Goal: Obtain resource: Download file/media

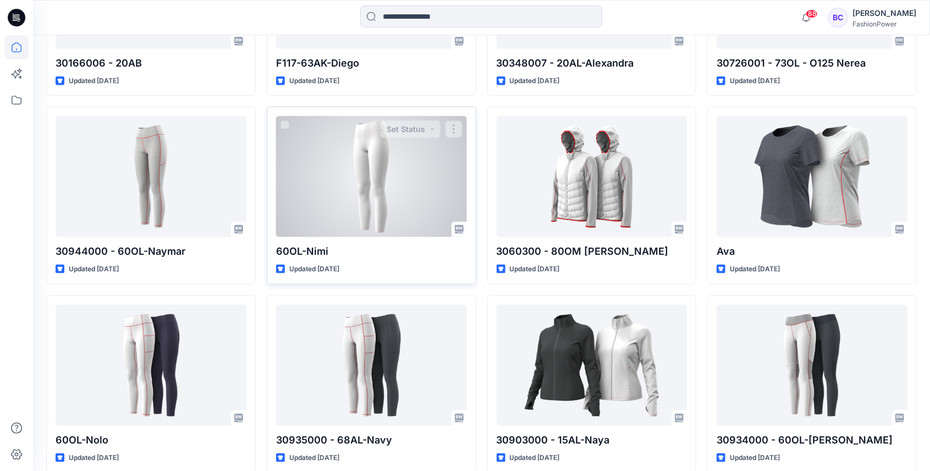
scroll to position [865, 0]
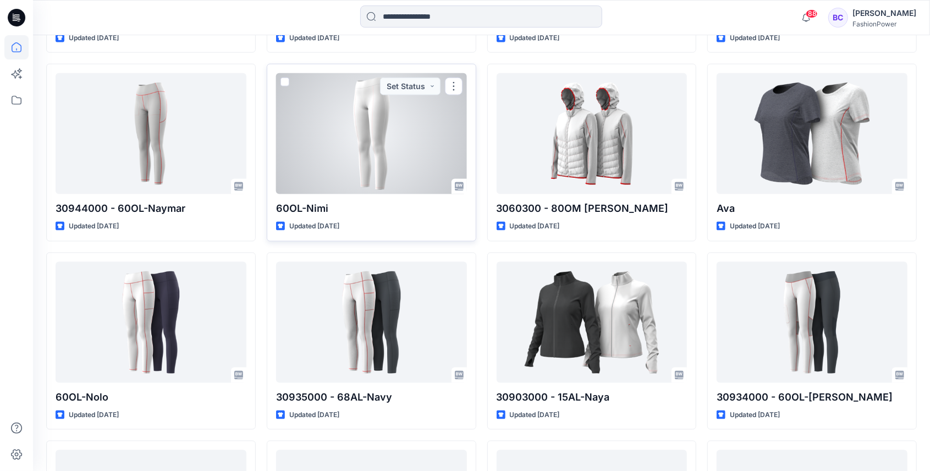
click at [352, 147] on div at bounding box center [371, 133] width 191 height 121
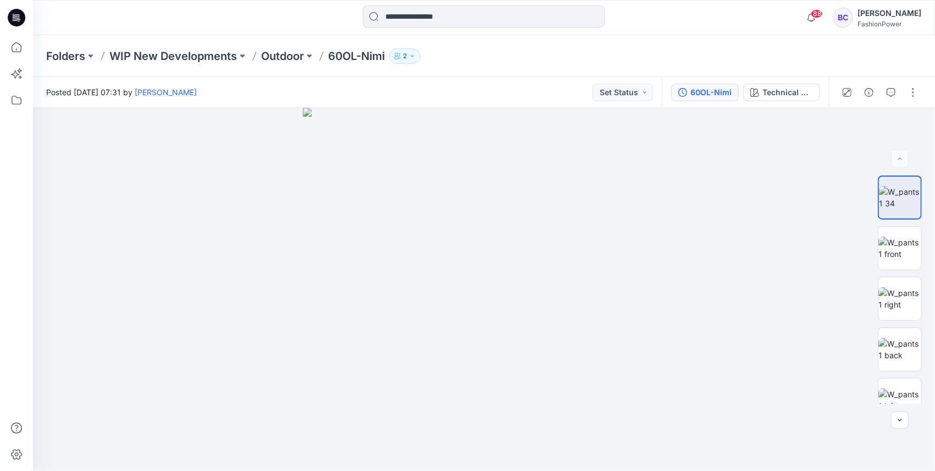
click at [717, 90] on div "60OL-Nimi" at bounding box center [711, 92] width 41 height 12
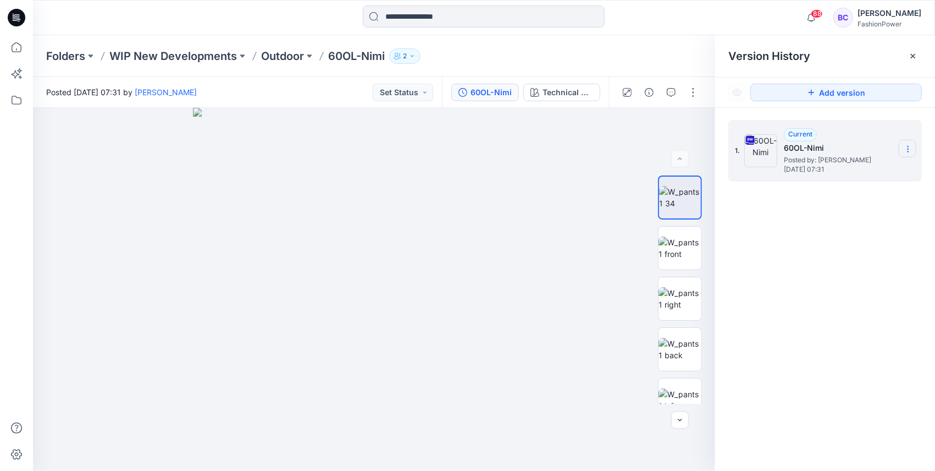
click at [913, 147] on section at bounding box center [908, 149] width 18 height 18
click at [852, 173] on span "Download Source BW File" at bounding box center [853, 170] width 92 height 13
click at [278, 57] on p "Outdoor" at bounding box center [282, 55] width 43 height 15
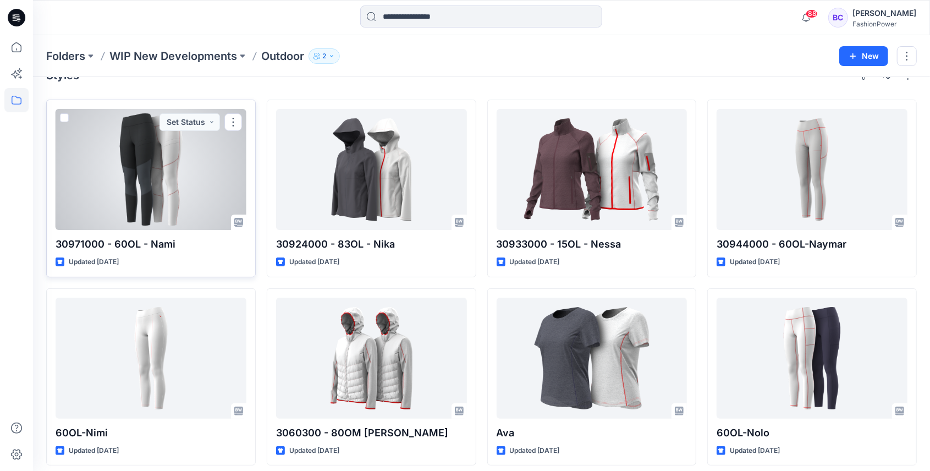
scroll to position [36, 0]
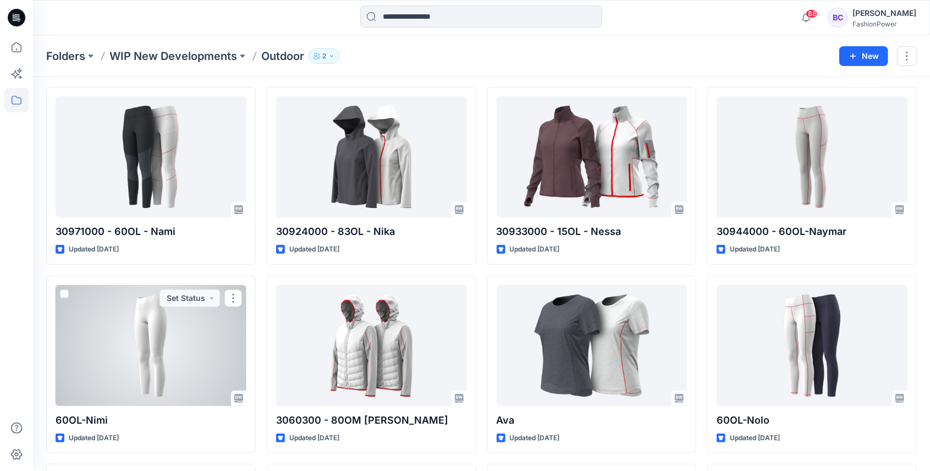
click at [180, 343] on div at bounding box center [151, 345] width 191 height 121
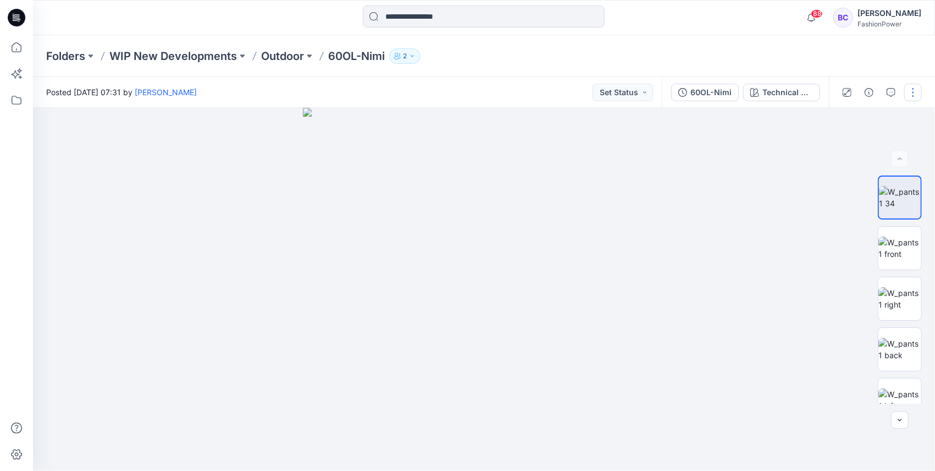
click at [907, 92] on button "button" at bounding box center [913, 93] width 18 height 18
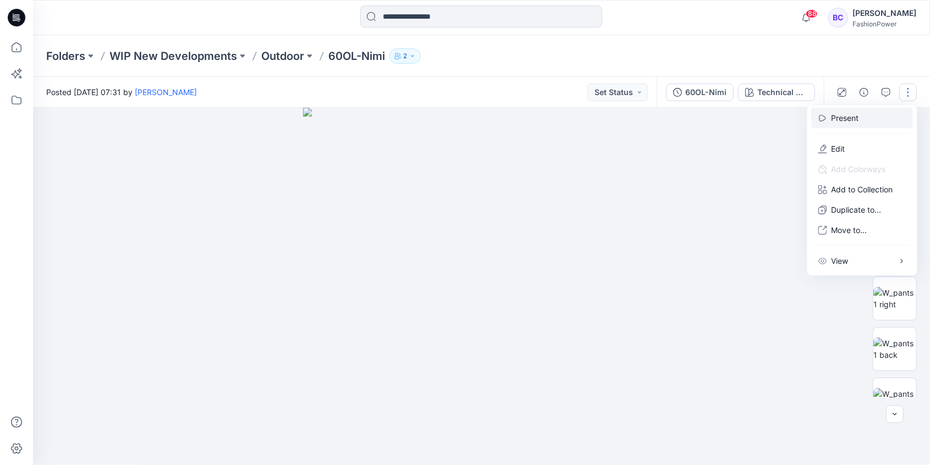
click at [859, 112] on p "Present" at bounding box center [844, 118] width 27 height 12
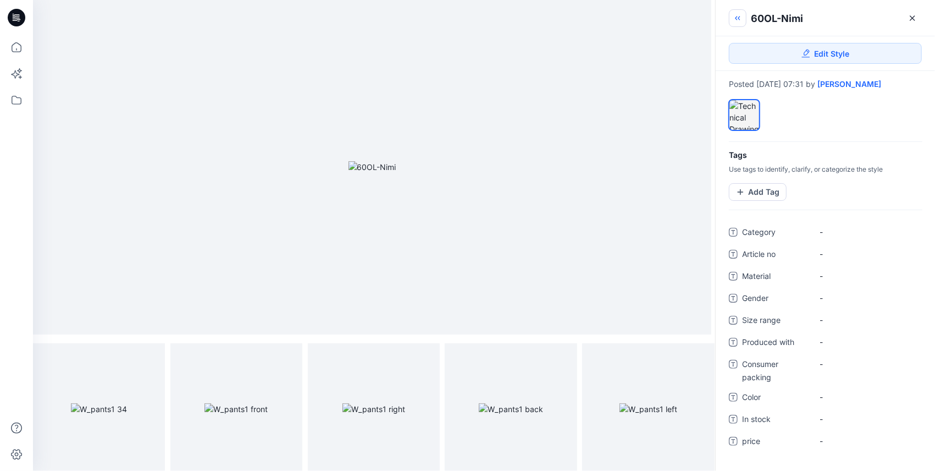
click at [746, 21] on button "button" at bounding box center [738, 18] width 18 height 18
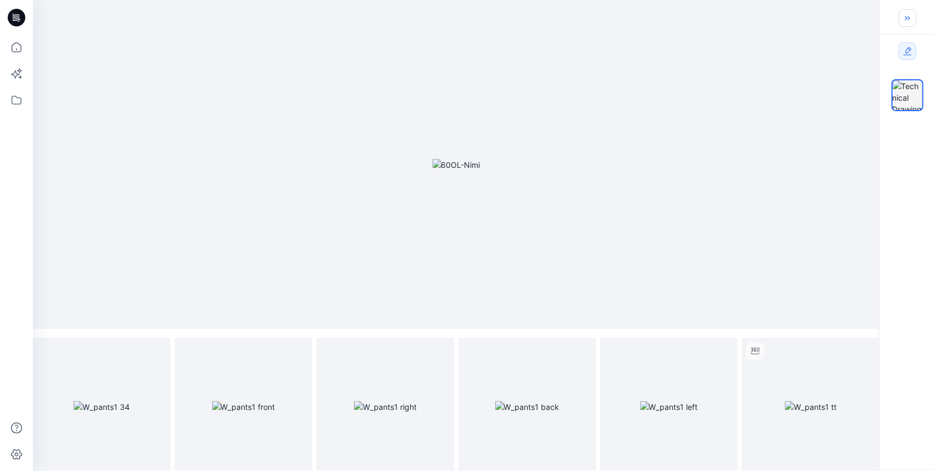
click at [902, 20] on button "button" at bounding box center [908, 18] width 18 height 18
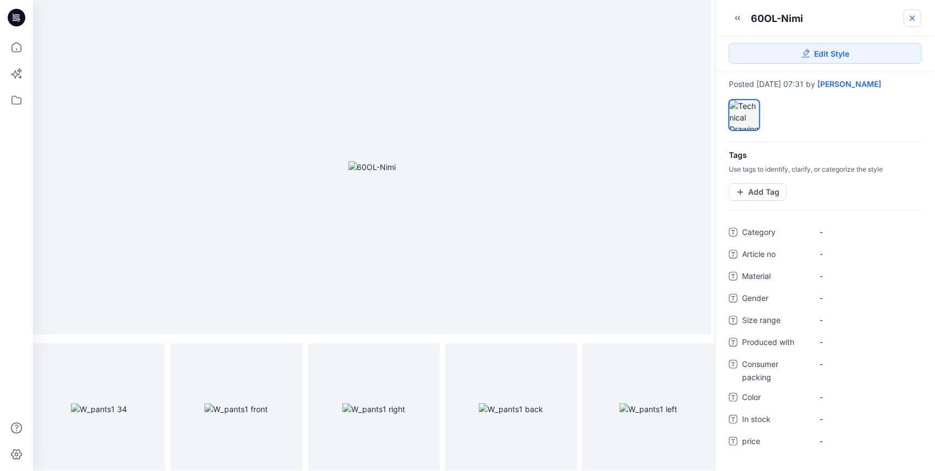
click at [918, 16] on link at bounding box center [913, 18] width 18 height 18
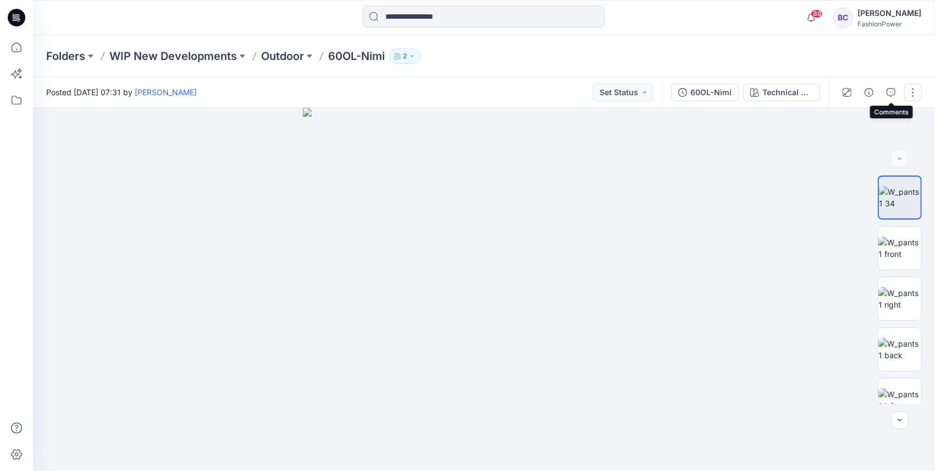
click at [912, 92] on button "button" at bounding box center [913, 93] width 18 height 18
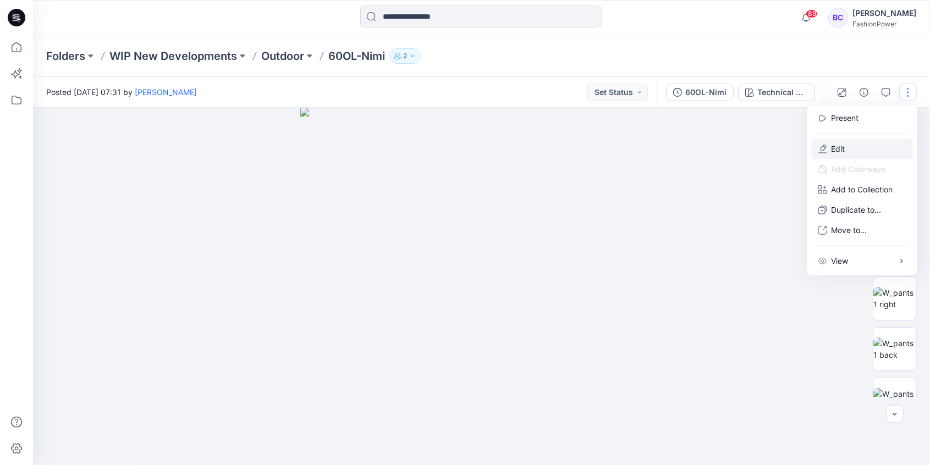
click at [839, 150] on p "Edit" at bounding box center [838, 149] width 14 height 12
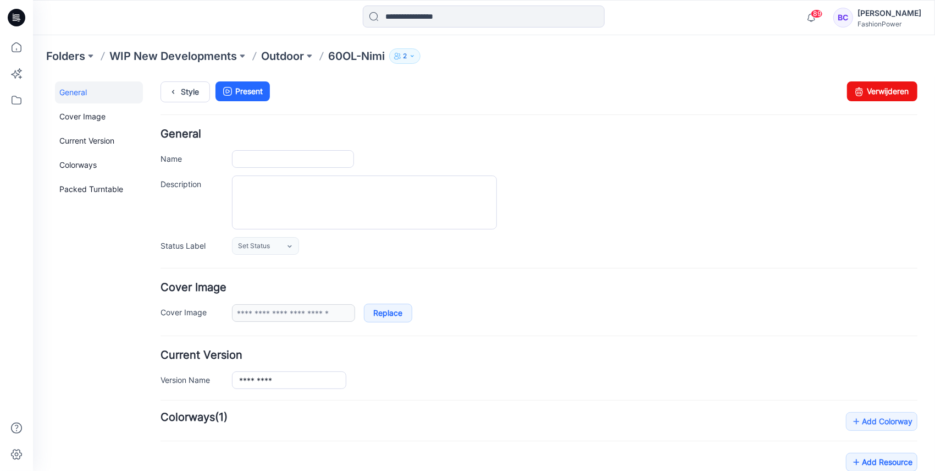
type input "*********"
type input "**********"
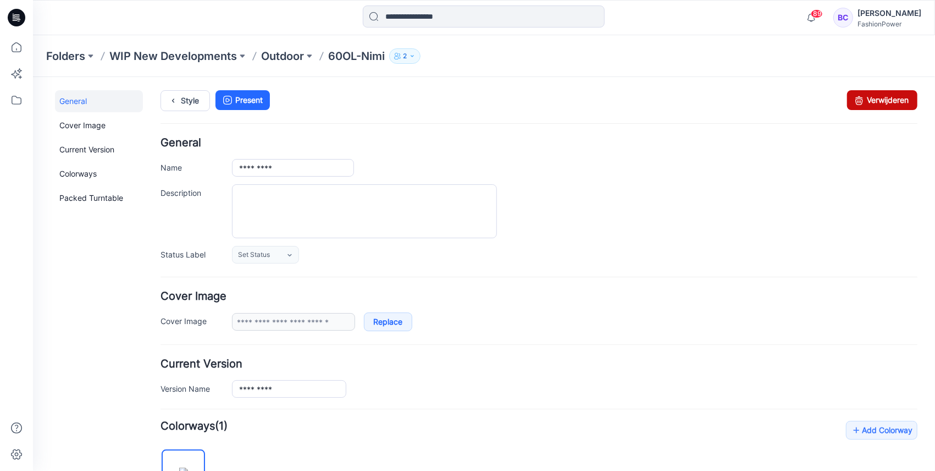
click at [885, 101] on link "Verwijderen" at bounding box center [882, 100] width 70 height 20
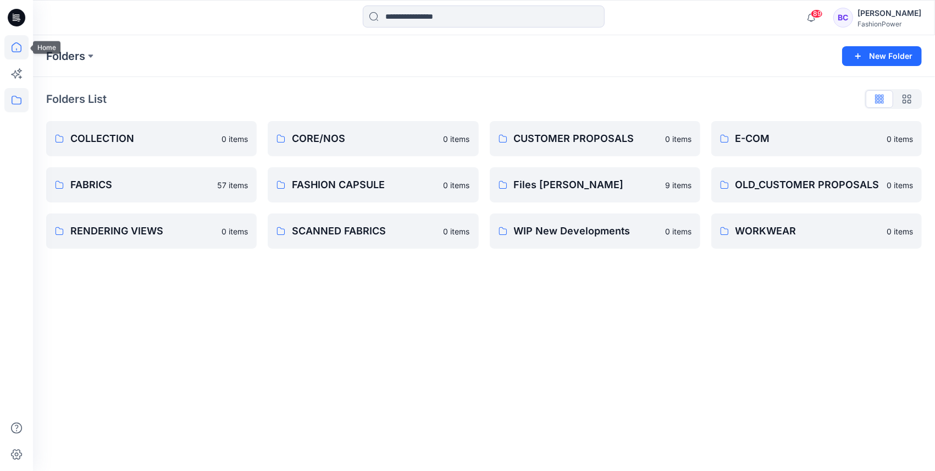
click at [6, 47] on icon at bounding box center [16, 47] width 24 height 24
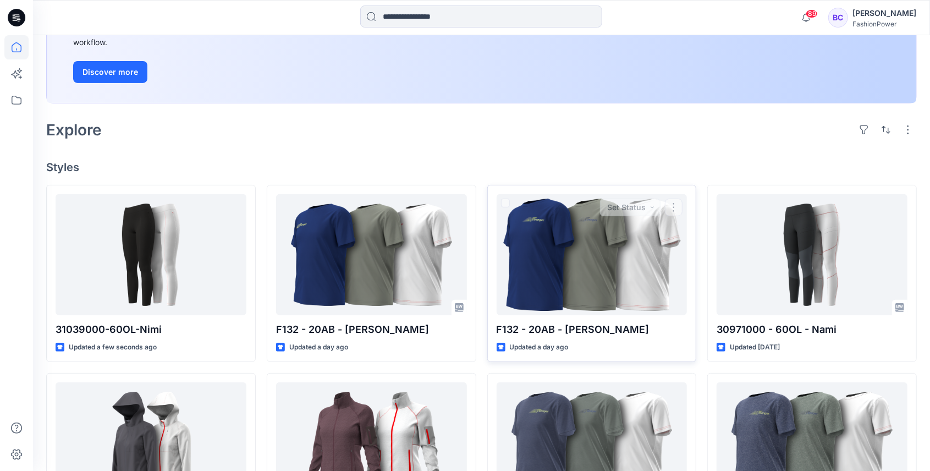
scroll to position [256, 0]
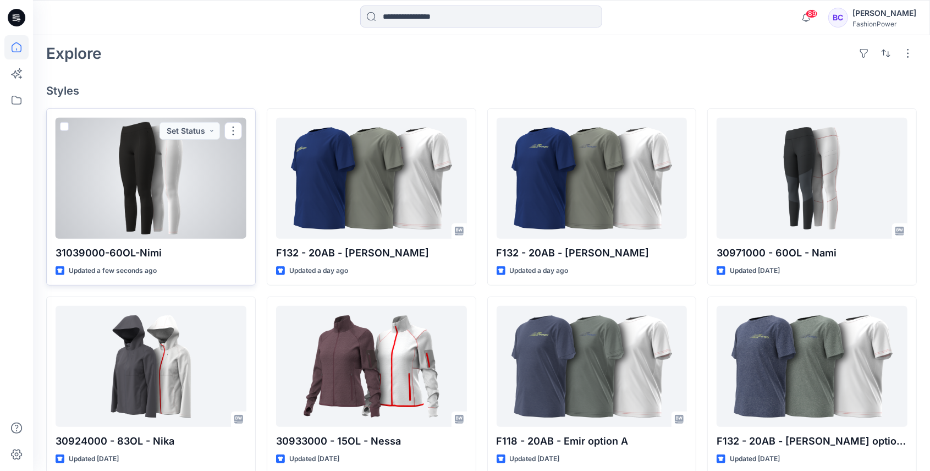
click at [181, 227] on div at bounding box center [151, 178] width 191 height 121
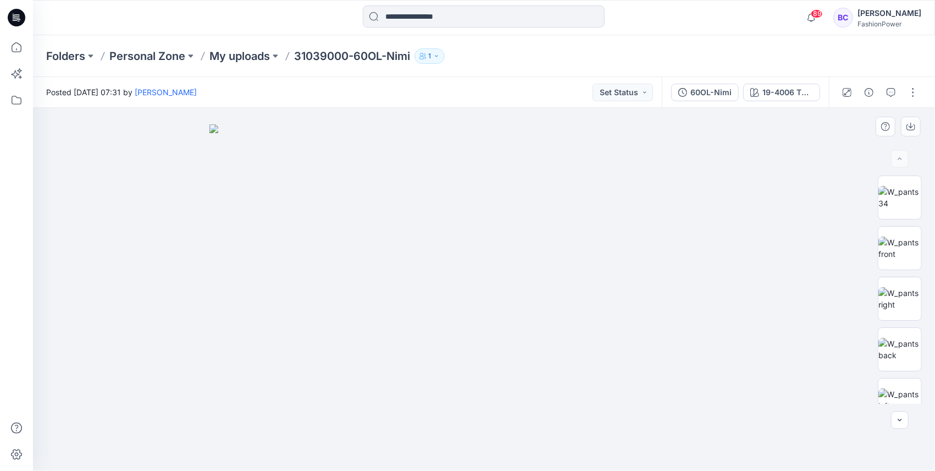
click at [464, 221] on img at bounding box center [484, 297] width 550 height 346
click at [893, 236] on img at bounding box center [900, 247] width 43 height 23
drag, startPoint x: 442, startPoint y: 216, endPoint x: 422, endPoint y: 418, distance: 203.3
click at [422, 418] on img at bounding box center [471, 200] width 1024 height 542
click at [912, 191] on img at bounding box center [900, 197] width 43 height 23
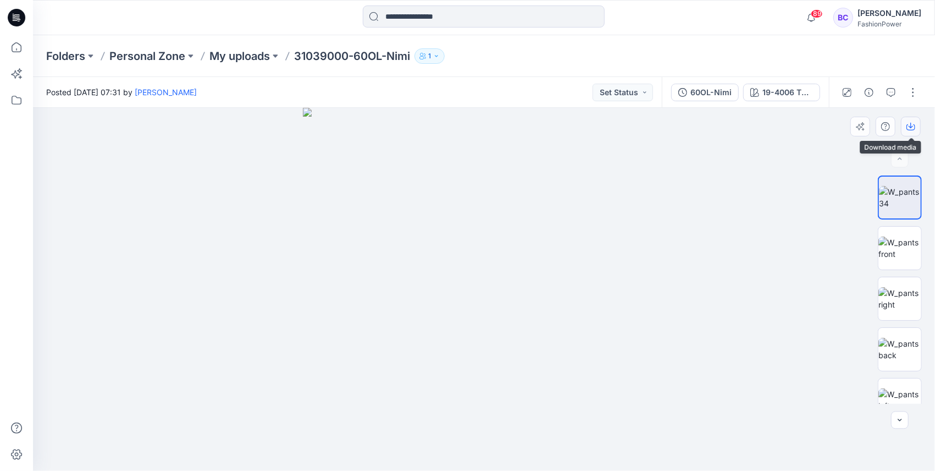
click at [915, 133] on button "button" at bounding box center [911, 127] width 20 height 20
click at [911, 358] on img at bounding box center [900, 349] width 43 height 23
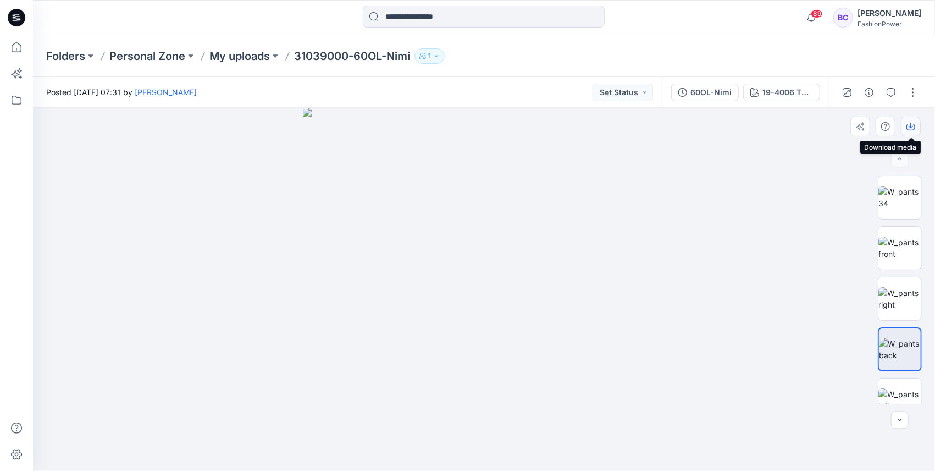
click at [913, 135] on button "button" at bounding box center [911, 127] width 20 height 20
click at [894, 287] on img at bounding box center [900, 298] width 43 height 23
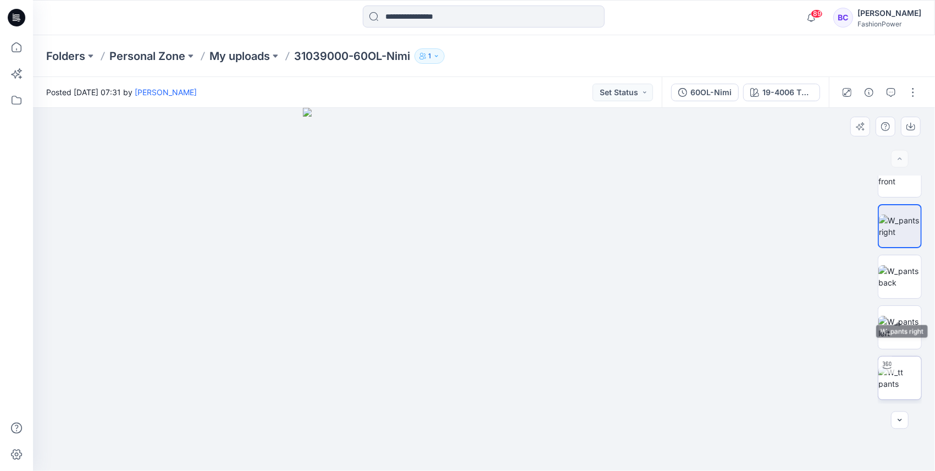
scroll to position [119, 0]
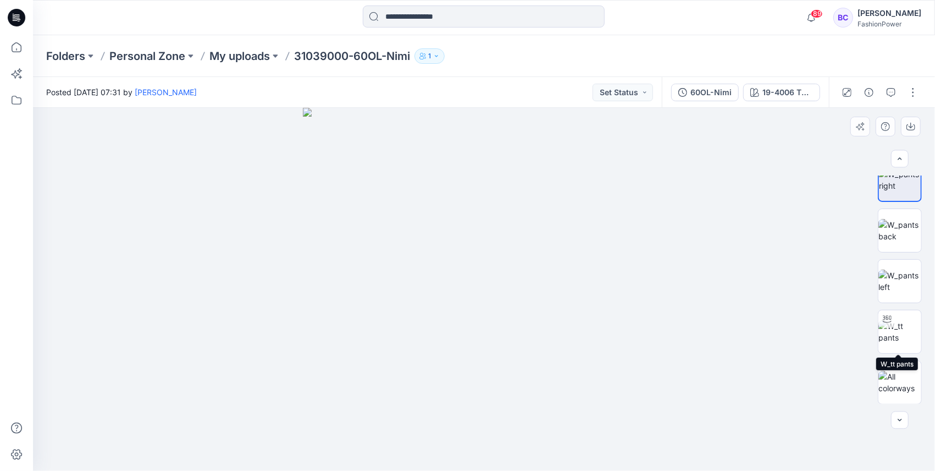
click at [894, 307] on div at bounding box center [900, 289] width 44 height 228
click at [905, 269] on img at bounding box center [900, 280] width 43 height 23
click at [908, 124] on icon "button" at bounding box center [911, 126] width 9 height 9
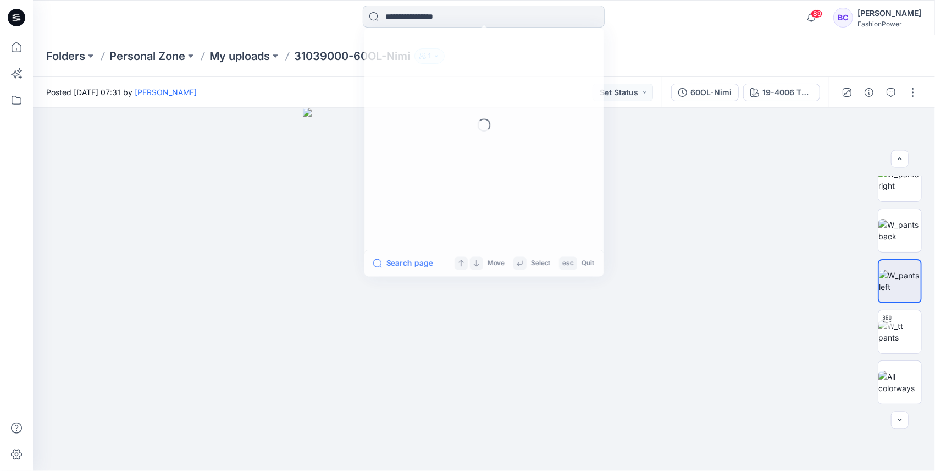
drag, startPoint x: 456, startPoint y: 23, endPoint x: 464, endPoint y: 19, distance: 8.9
click at [456, 25] on input at bounding box center [484, 16] width 242 height 22
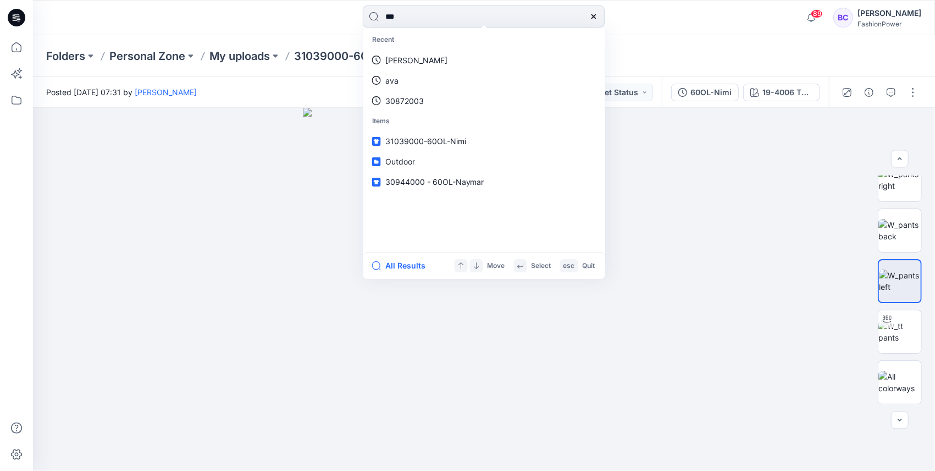
type input "****"
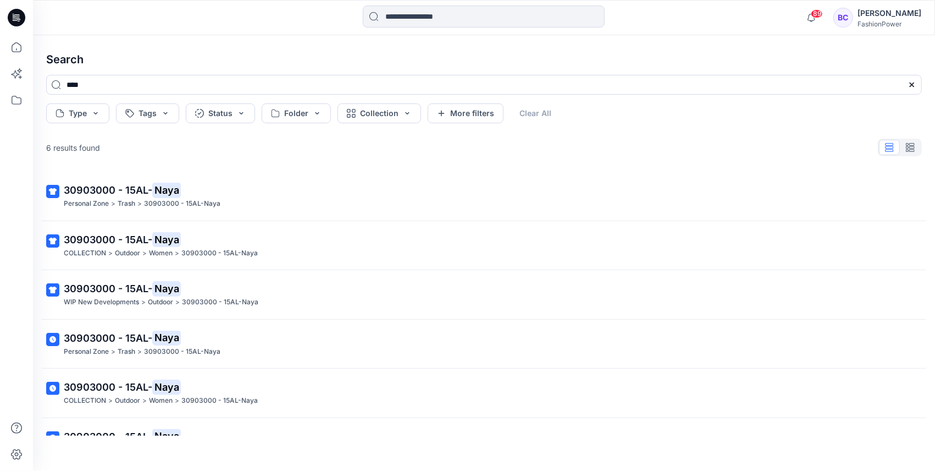
click at [185, 223] on div "30903000 - 15AL- Naya Personal Zone > Trash > 30903000 - 15AL-Naya 30903000 - 1…" at bounding box center [483, 304] width 893 height 264
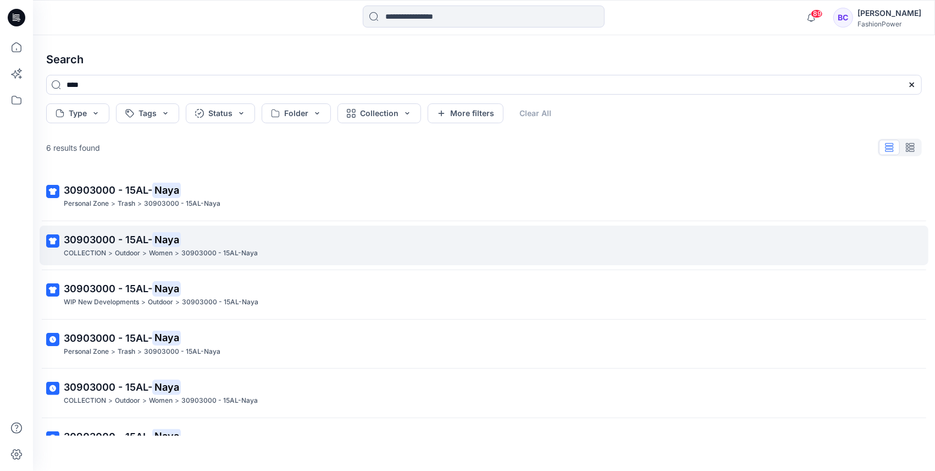
click at [184, 239] on p "30903000 - 15AL- Naya" at bounding box center [483, 239] width 838 height 15
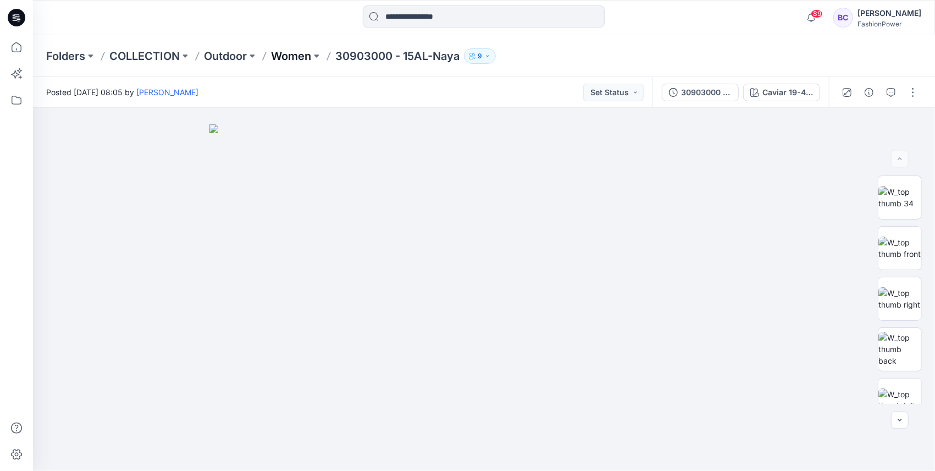
click at [303, 57] on p "Women" at bounding box center [291, 55] width 40 height 15
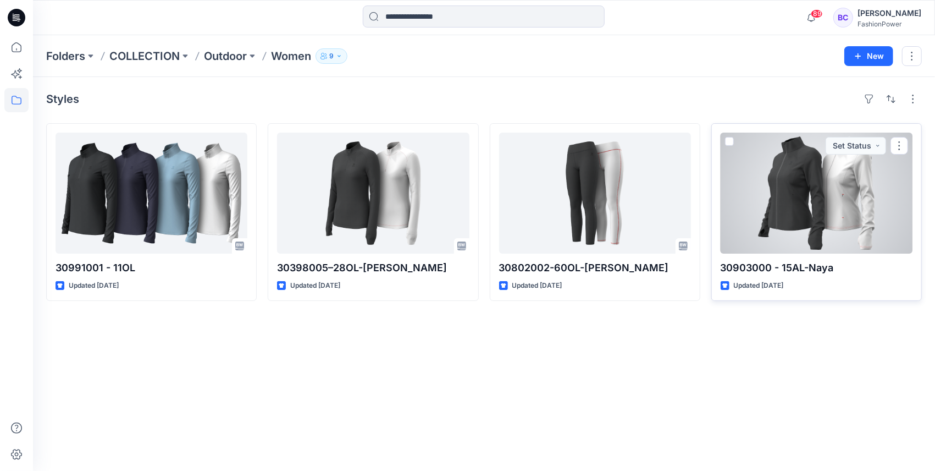
click at [773, 202] on div at bounding box center [817, 193] width 192 height 121
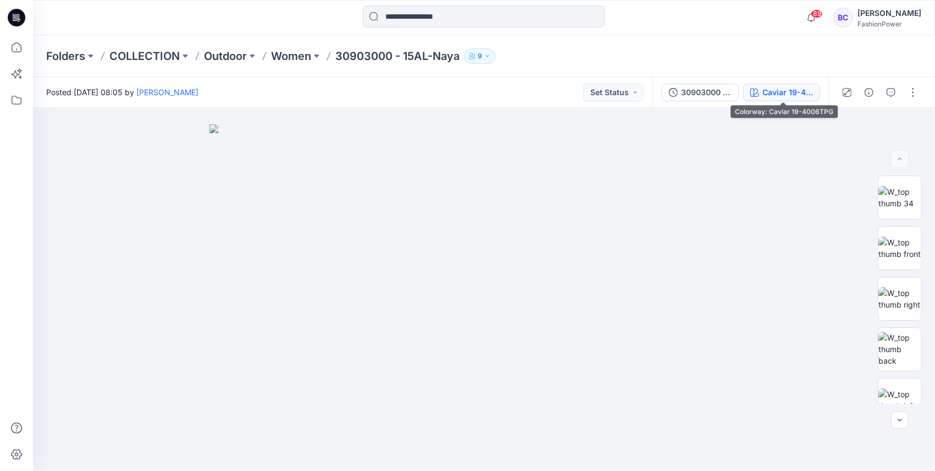
click at [782, 95] on div "Caviar 19-4006TPG" at bounding box center [788, 92] width 51 height 12
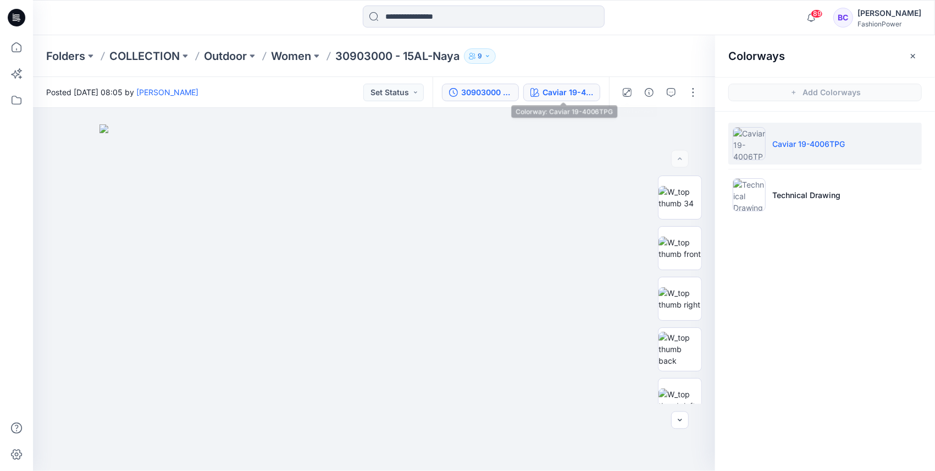
click at [499, 95] on div "30903000 - 15AL-Naya" at bounding box center [486, 92] width 51 height 12
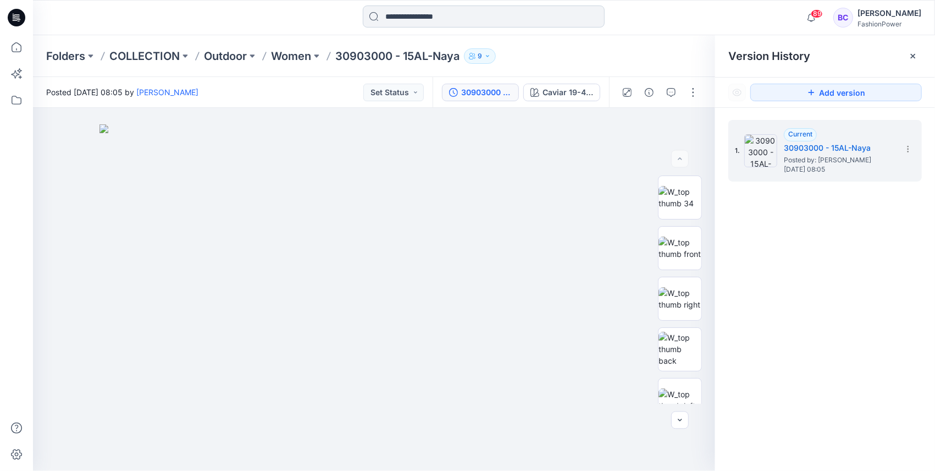
click at [452, 13] on input at bounding box center [484, 16] width 242 height 22
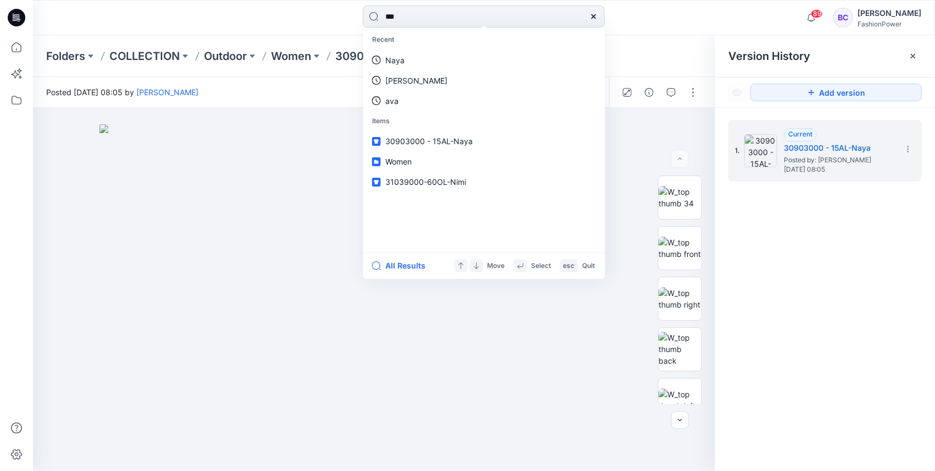
type input "****"
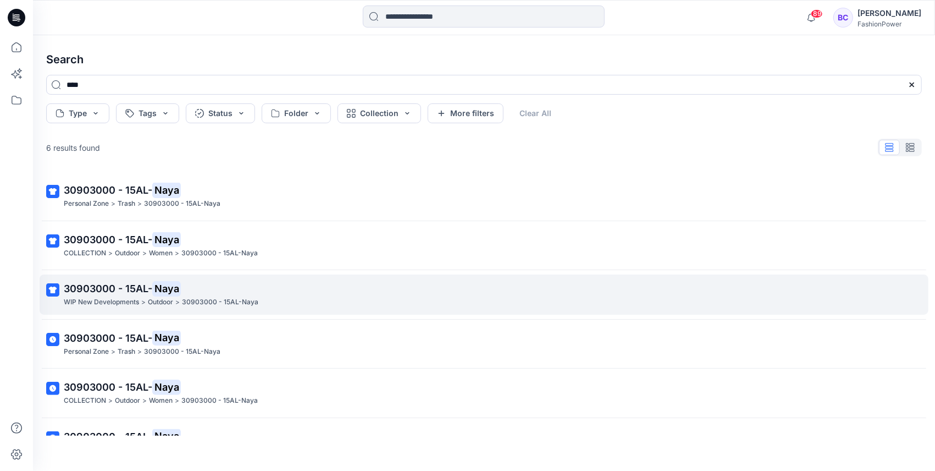
scroll to position [30, 0]
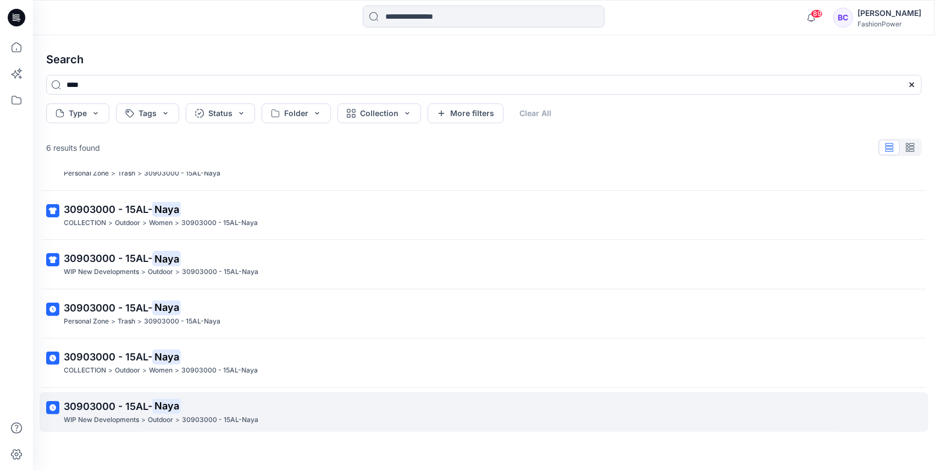
click at [238, 410] on p "30903000 - 15AL- Naya" at bounding box center [483, 406] width 838 height 15
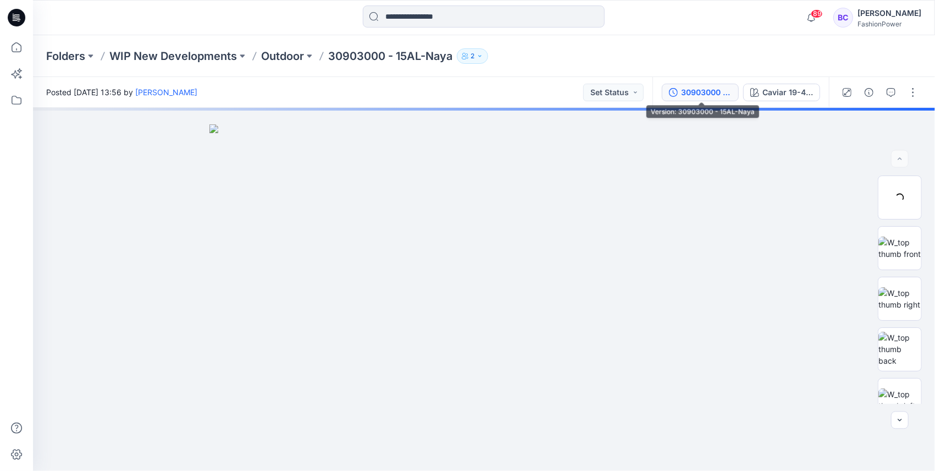
click at [718, 96] on div "30903000 - 15AL-Naya" at bounding box center [706, 92] width 51 height 12
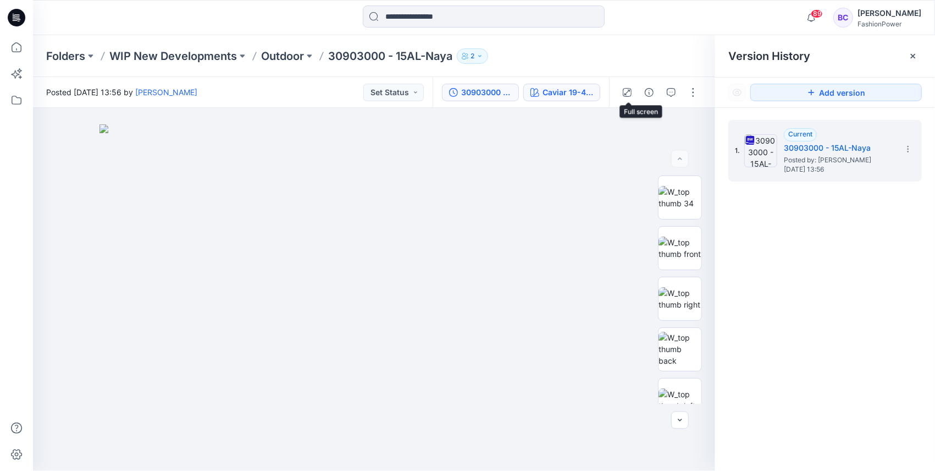
click at [543, 94] on button "Caviar 19-4006TPG" at bounding box center [561, 93] width 77 height 18
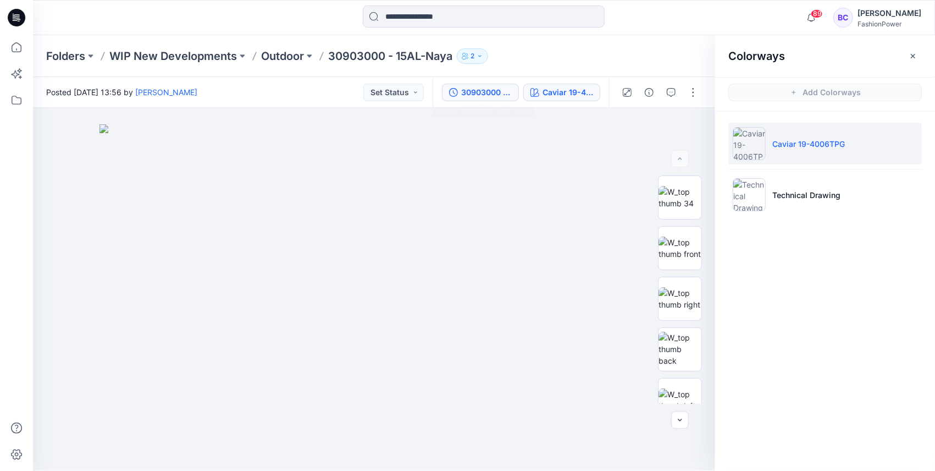
click at [476, 91] on div "30903000 - 15AL-Naya" at bounding box center [486, 92] width 51 height 12
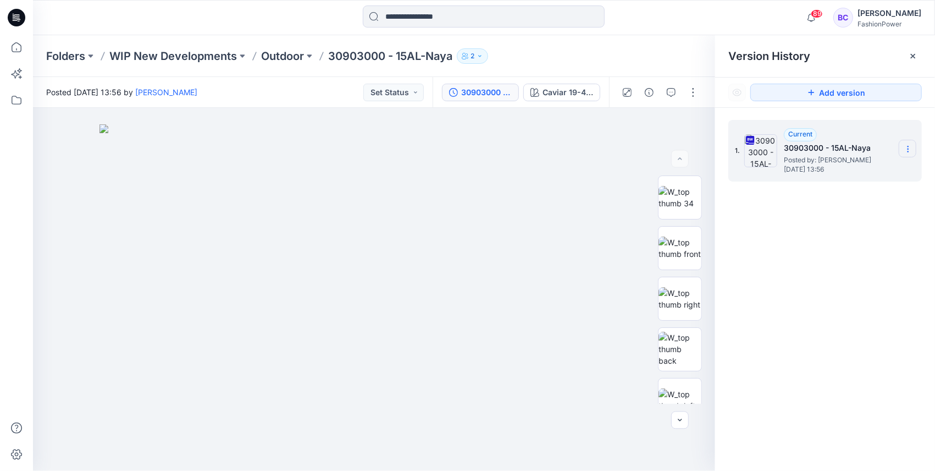
click at [907, 149] on icon at bounding box center [908, 149] width 9 height 9
click at [891, 169] on span "Download Source BW File" at bounding box center [853, 170] width 92 height 13
